Goal: Information Seeking & Learning: Learn about a topic

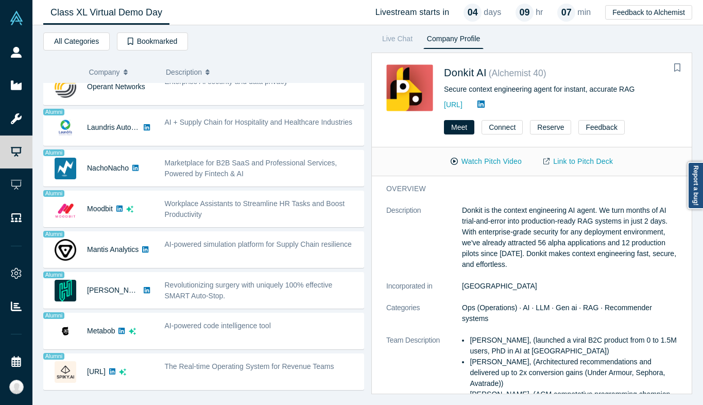
scroll to position [706, 0]
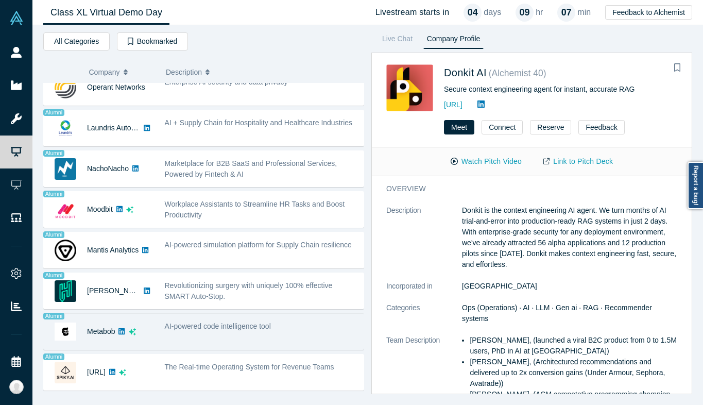
click at [267, 338] on div "AI-powered code intelligence tool" at bounding box center [261, 331] width 204 height 32
